Goal: Information Seeking & Learning: Learn about a topic

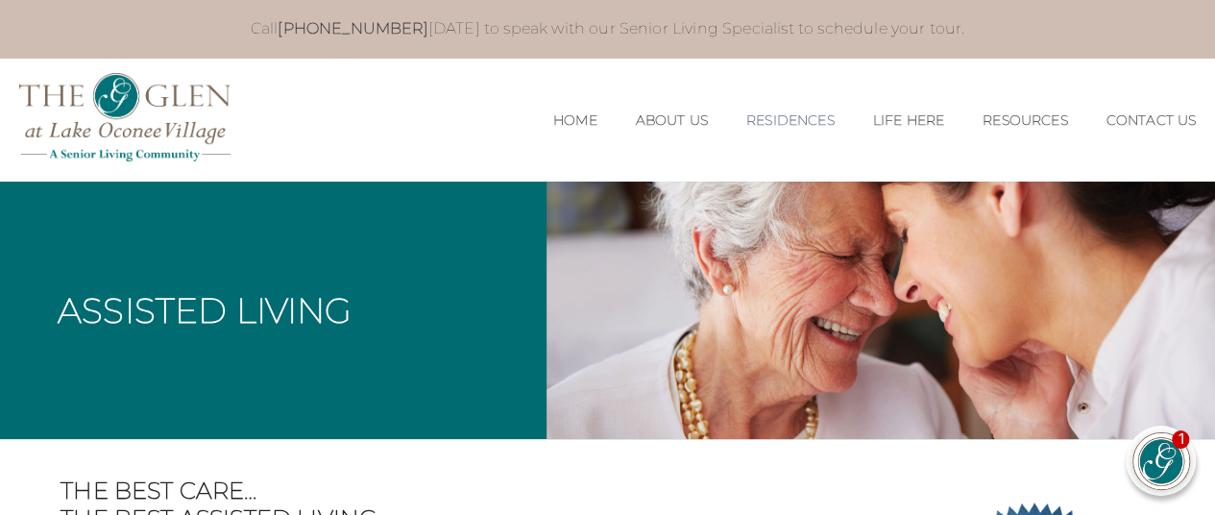
click at [788, 125] on link "Residences" at bounding box center [790, 120] width 88 height 16
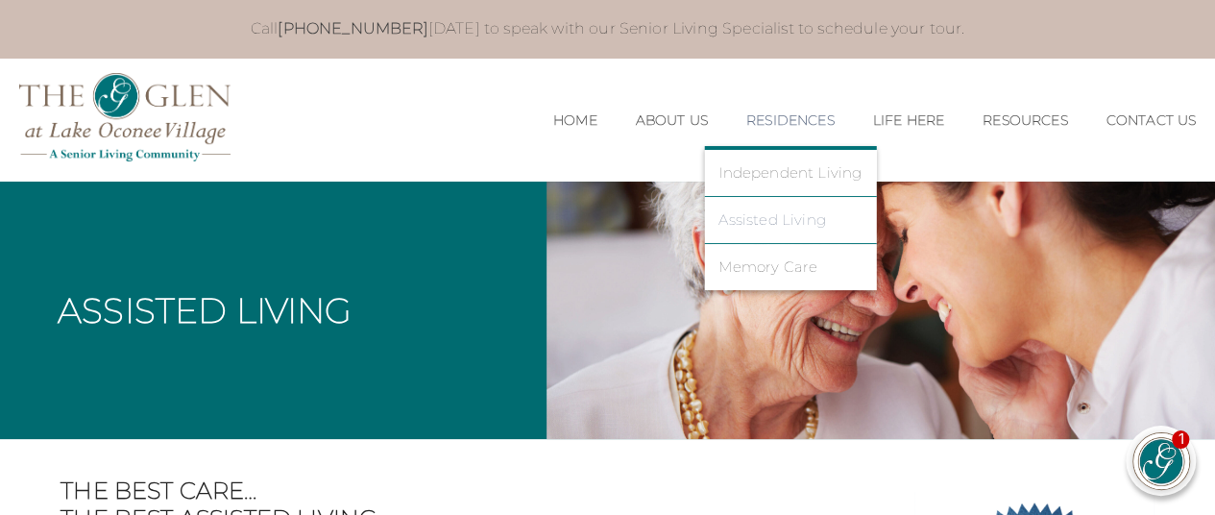
click at [764, 224] on link "Assisted Living" at bounding box center [789, 219] width 143 height 17
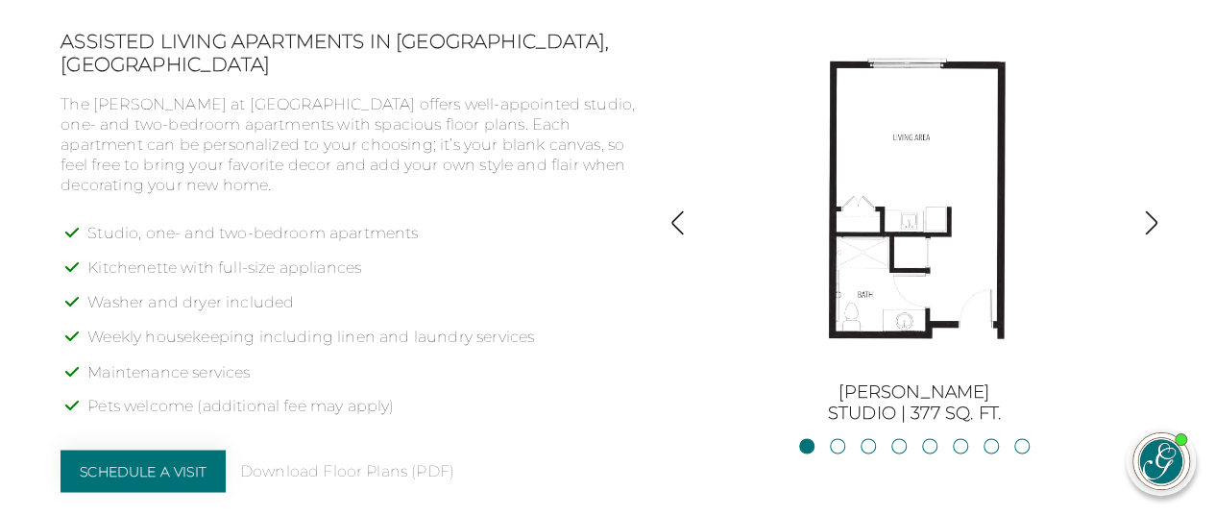
scroll to position [1487, 0]
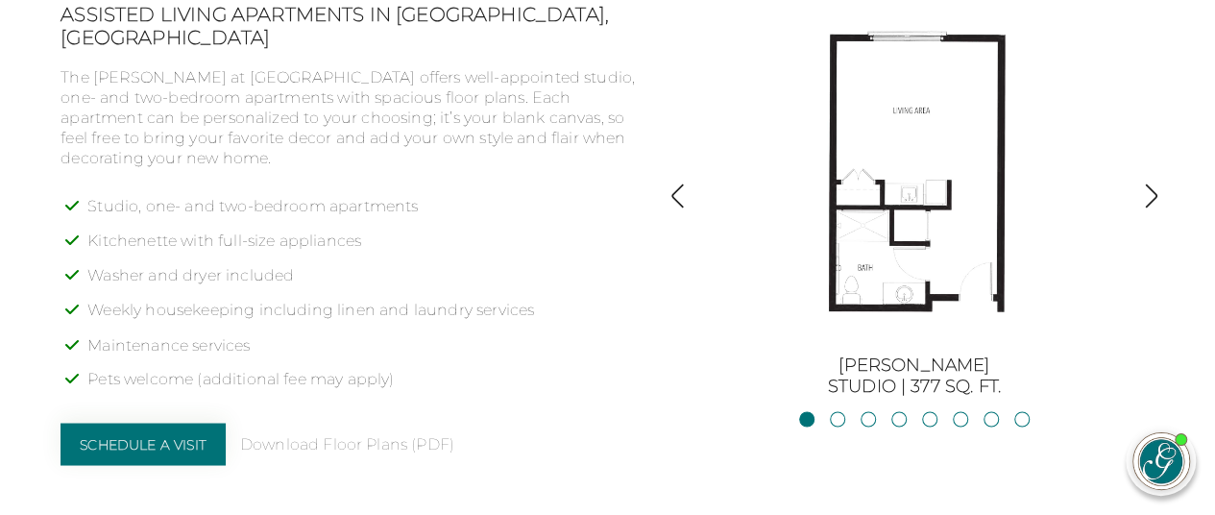
click at [651, 280] on div "Assisted Living Apartments in [GEOGRAPHIC_DATA], [GEOGRAPHIC_DATA] The [PERSON_…" at bounding box center [607, 241] width 1094 height 476
click at [685, 287] on div "BurtonStudio | 377 sq. ft. JacksonStudio | 400 sq. ft. Blue RidgeStudio | 400 s…" at bounding box center [914, 199] width 480 height 393
click at [688, 314] on div "BurtonStudio | 377 sq. ft. JacksonStudio | 400 sq. ft. Blue RidgeStudio | 400 s…" at bounding box center [914, 199] width 480 height 393
click at [622, 335] on li "Maintenance services" at bounding box center [363, 352] width 553 height 35
click at [1157, 200] on img "button" at bounding box center [1151, 195] width 26 height 26
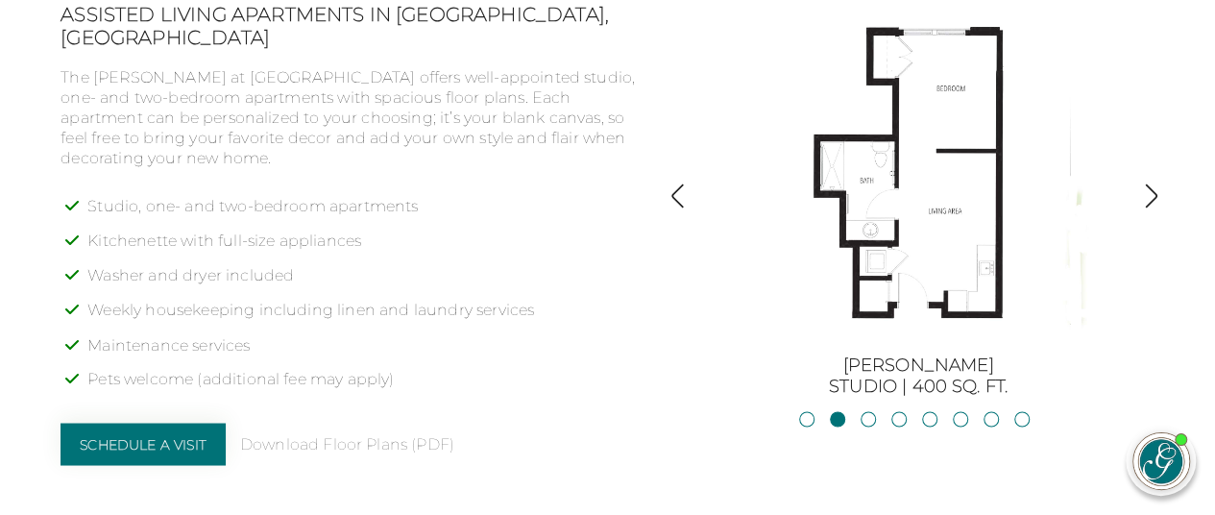
click at [1143, 197] on img "button" at bounding box center [1151, 195] width 26 height 26
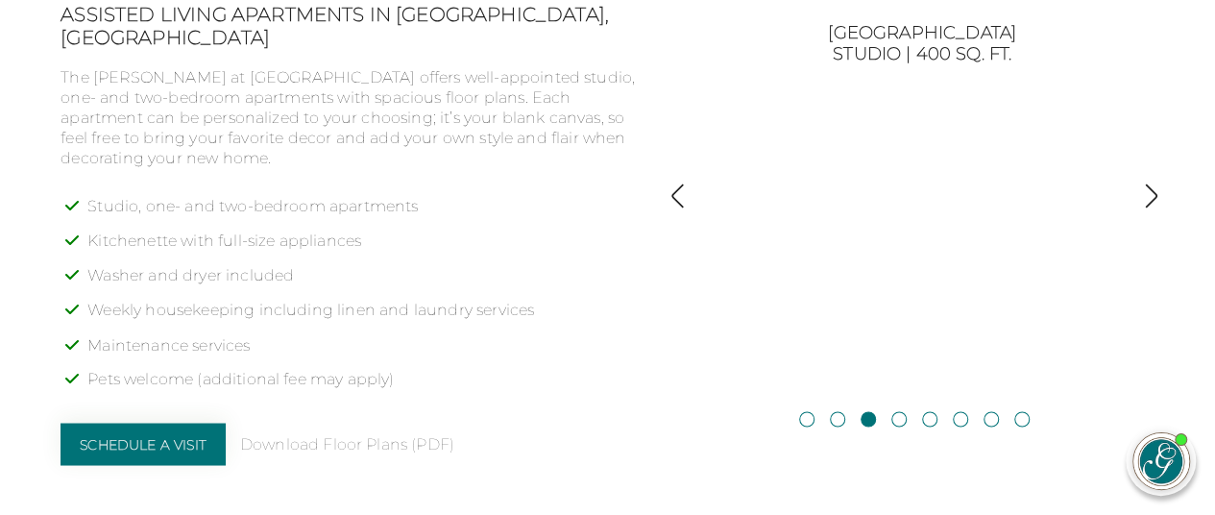
click at [1152, 195] on img "button" at bounding box center [1151, 195] width 26 height 26
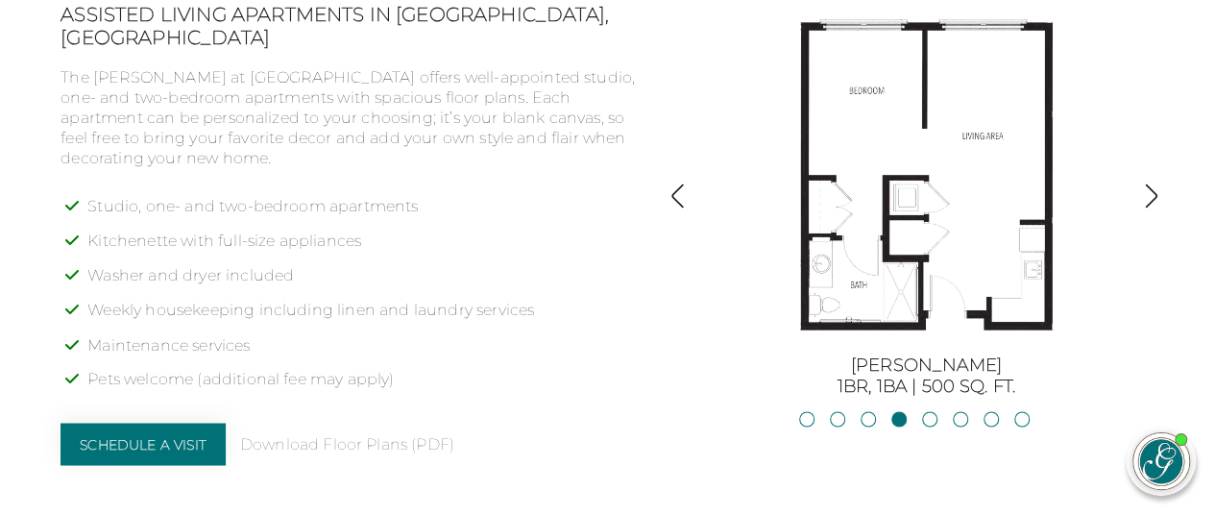
click at [1157, 201] on img "button" at bounding box center [1151, 195] width 26 height 26
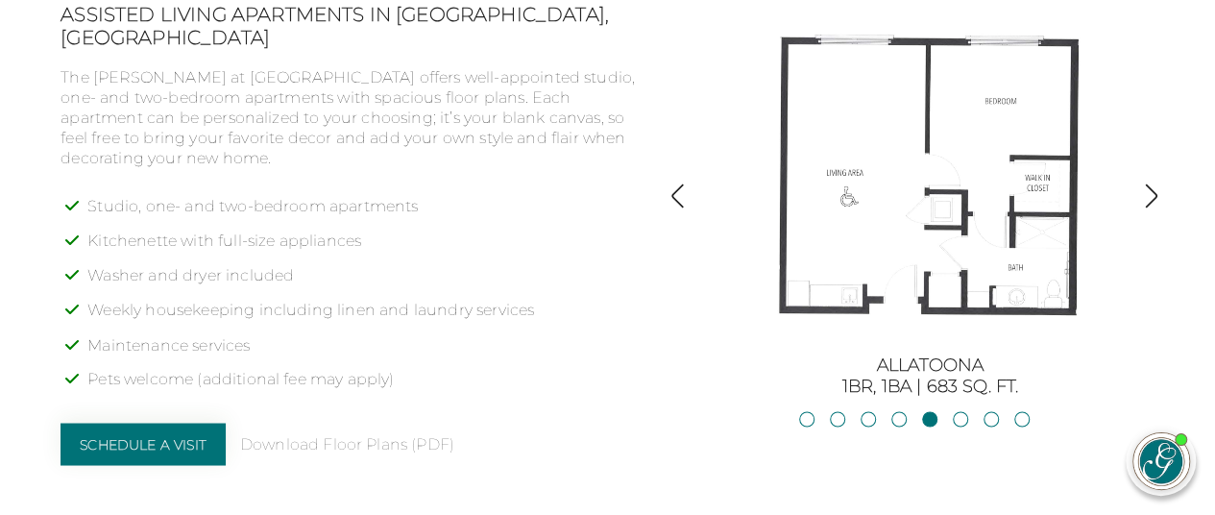
click at [1156, 205] on img "button" at bounding box center [1151, 195] width 26 height 26
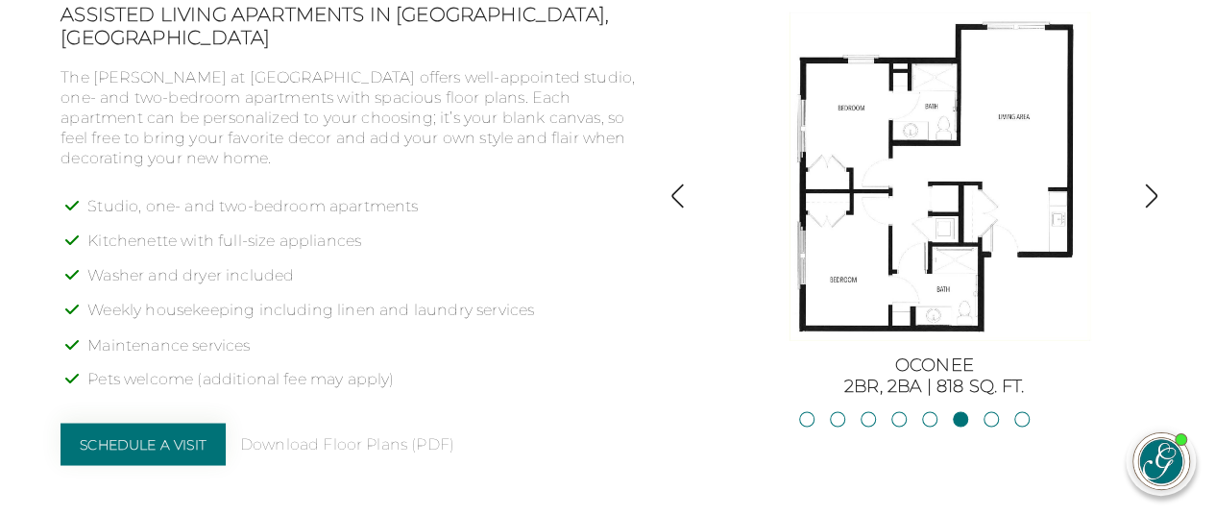
click at [683, 201] on img "button" at bounding box center [678, 195] width 26 height 26
